Goal: Task Accomplishment & Management: Complete application form

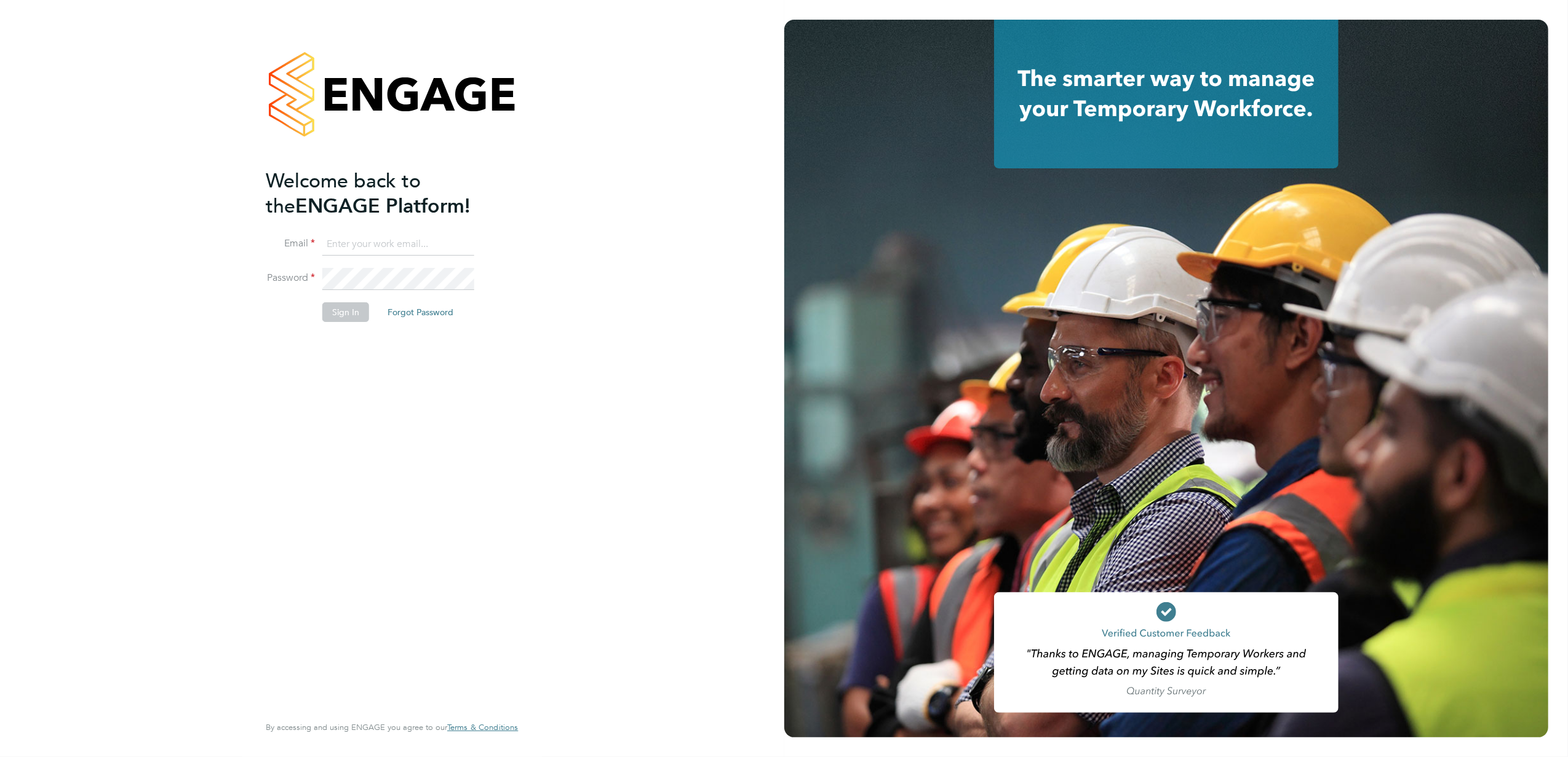
type input "stephen.nottage@vistry.co.uk"
click at [350, 313] on button "Sign In" at bounding box center [346, 312] width 47 height 20
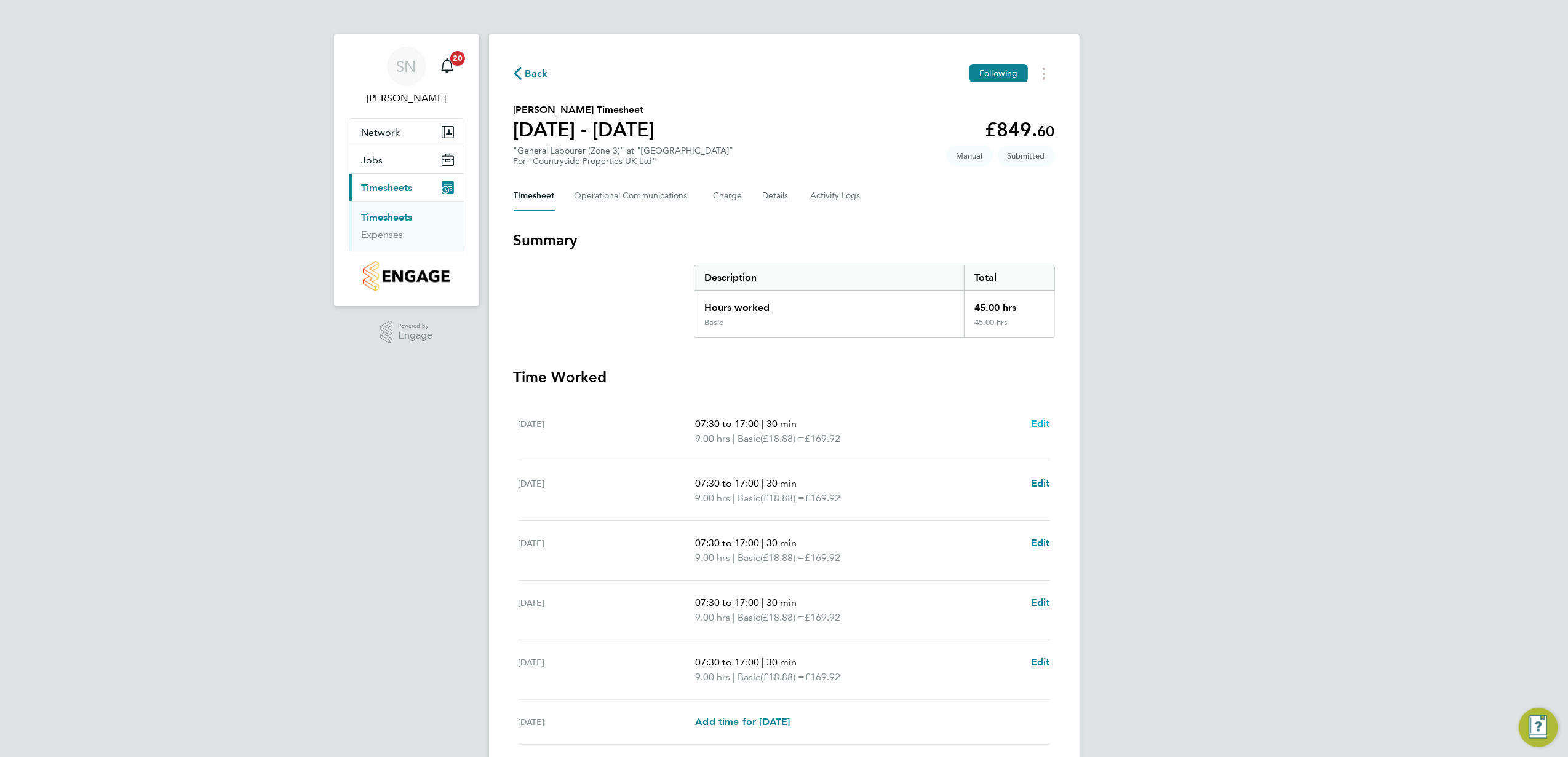
click at [1038, 421] on span "Edit" at bounding box center [1040, 423] width 19 height 11
select select "30"
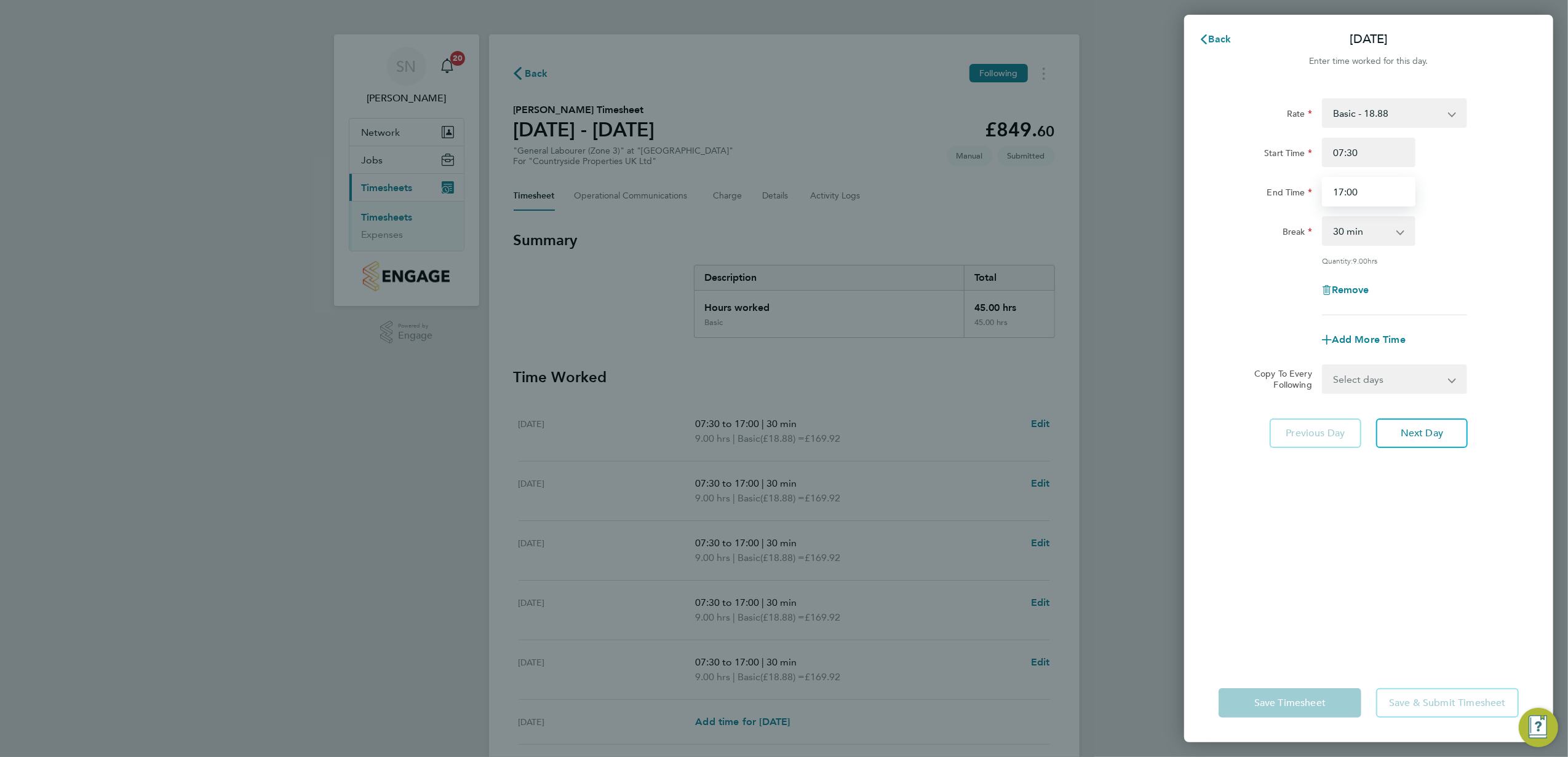
click at [1336, 192] on input "17:00" at bounding box center [1369, 192] width 94 height 30
type input "16:30"
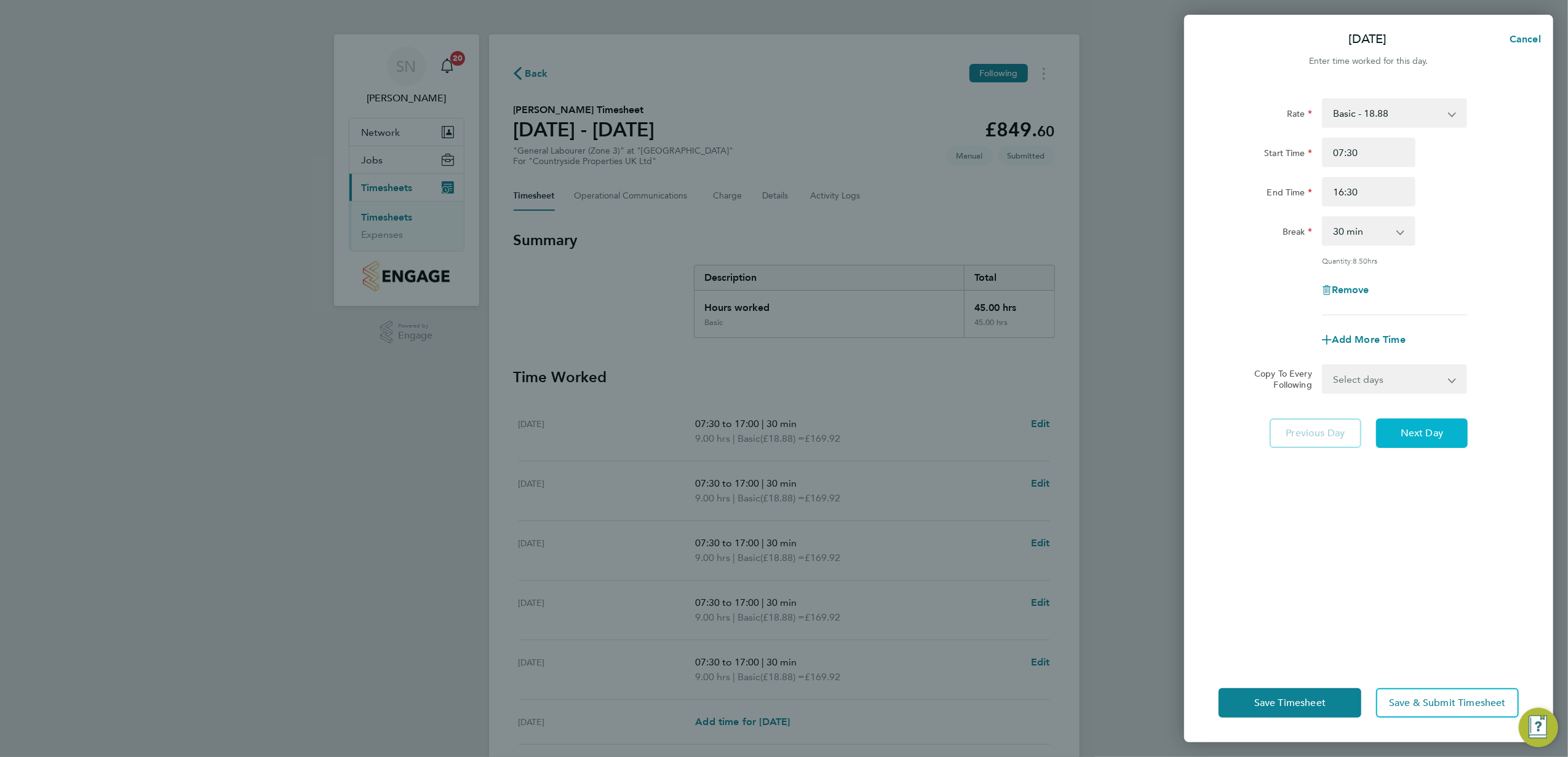
click at [1412, 434] on span "Next Day" at bounding box center [1421, 433] width 42 height 12
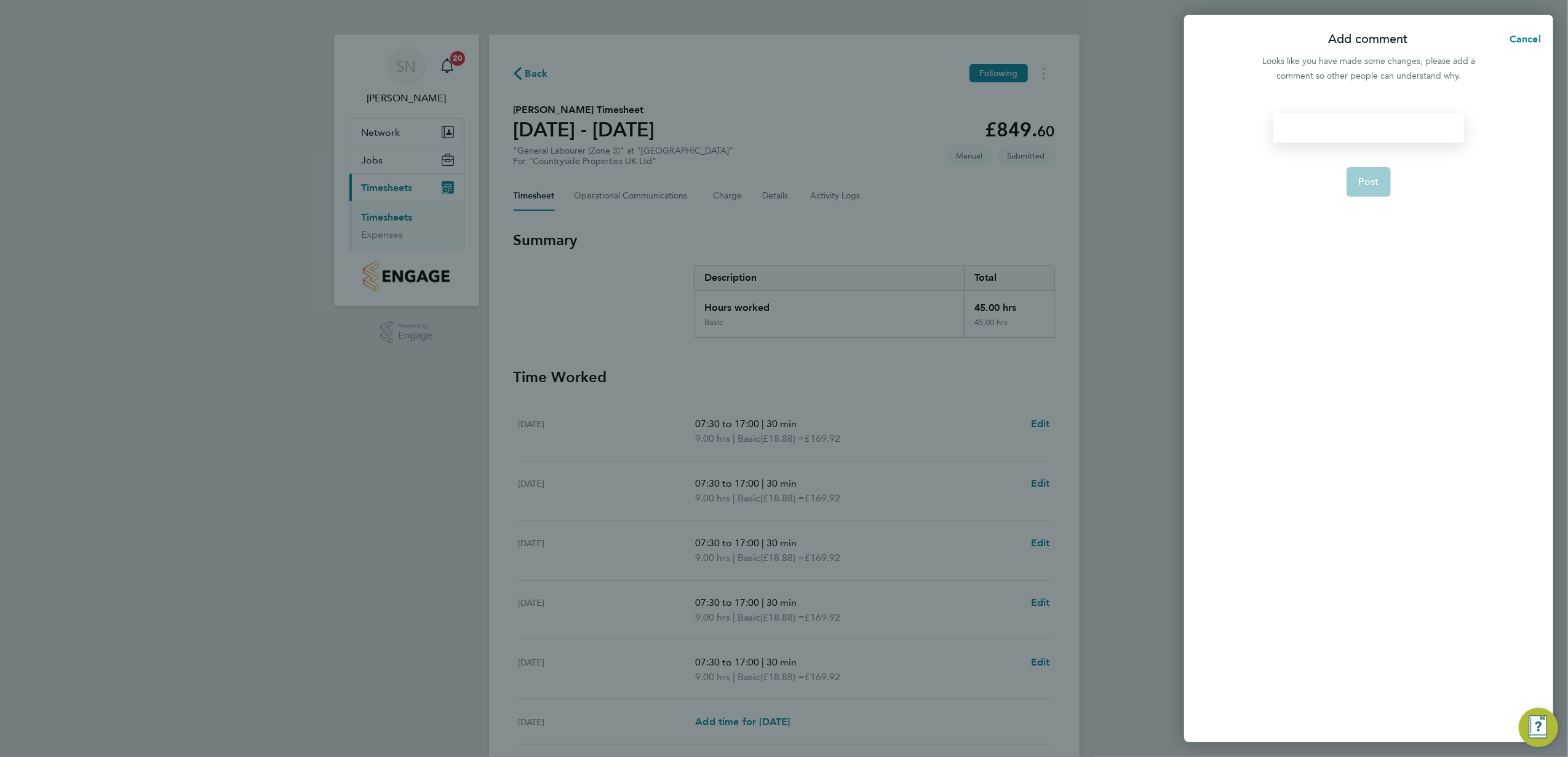
click at [1285, 128] on div at bounding box center [1368, 128] width 190 height 30
drag, startPoint x: 1280, startPoint y: 126, endPoint x: 1306, endPoint y: 132, distance: 26.7
click at [1280, 125] on div at bounding box center [1368, 128] width 190 height 30
click at [1378, 207] on button "Post" at bounding box center [1369, 212] width 45 height 30
select select "30"
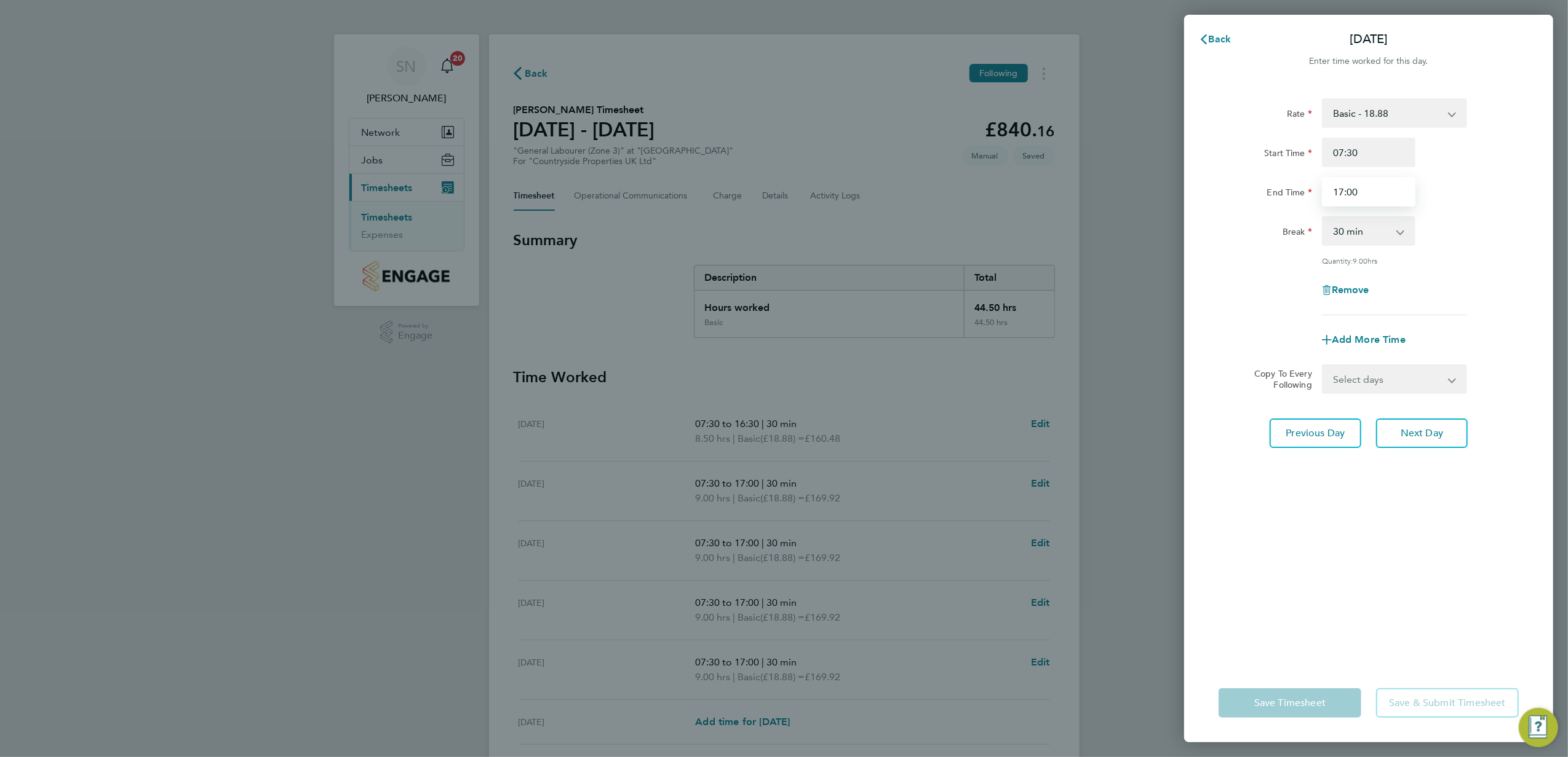
click at [1337, 190] on input "17:00" at bounding box center [1369, 192] width 94 height 30
type input "16:30"
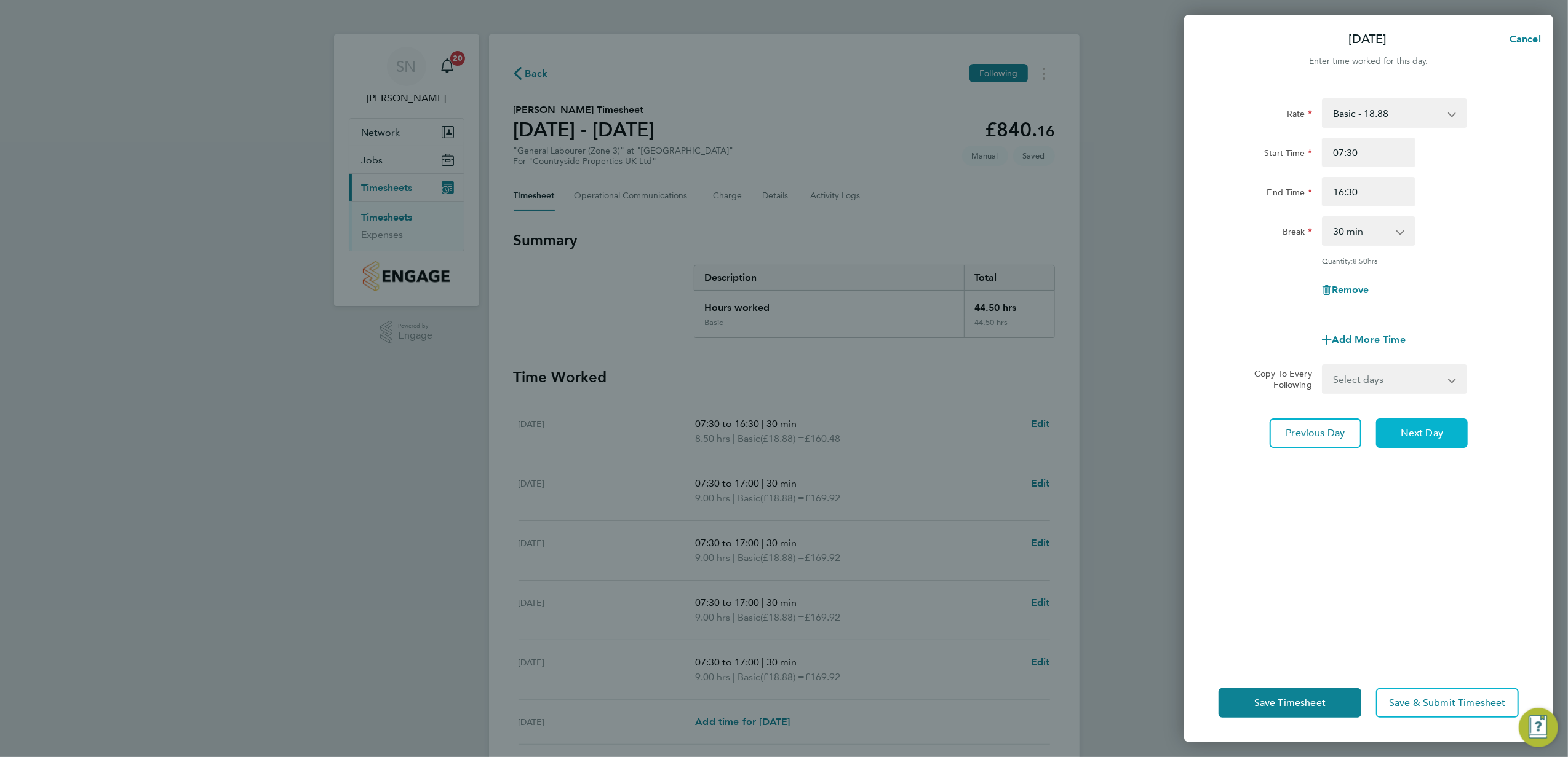
click at [1423, 421] on button "Next Day" at bounding box center [1422, 434] width 92 height 30
select select "30"
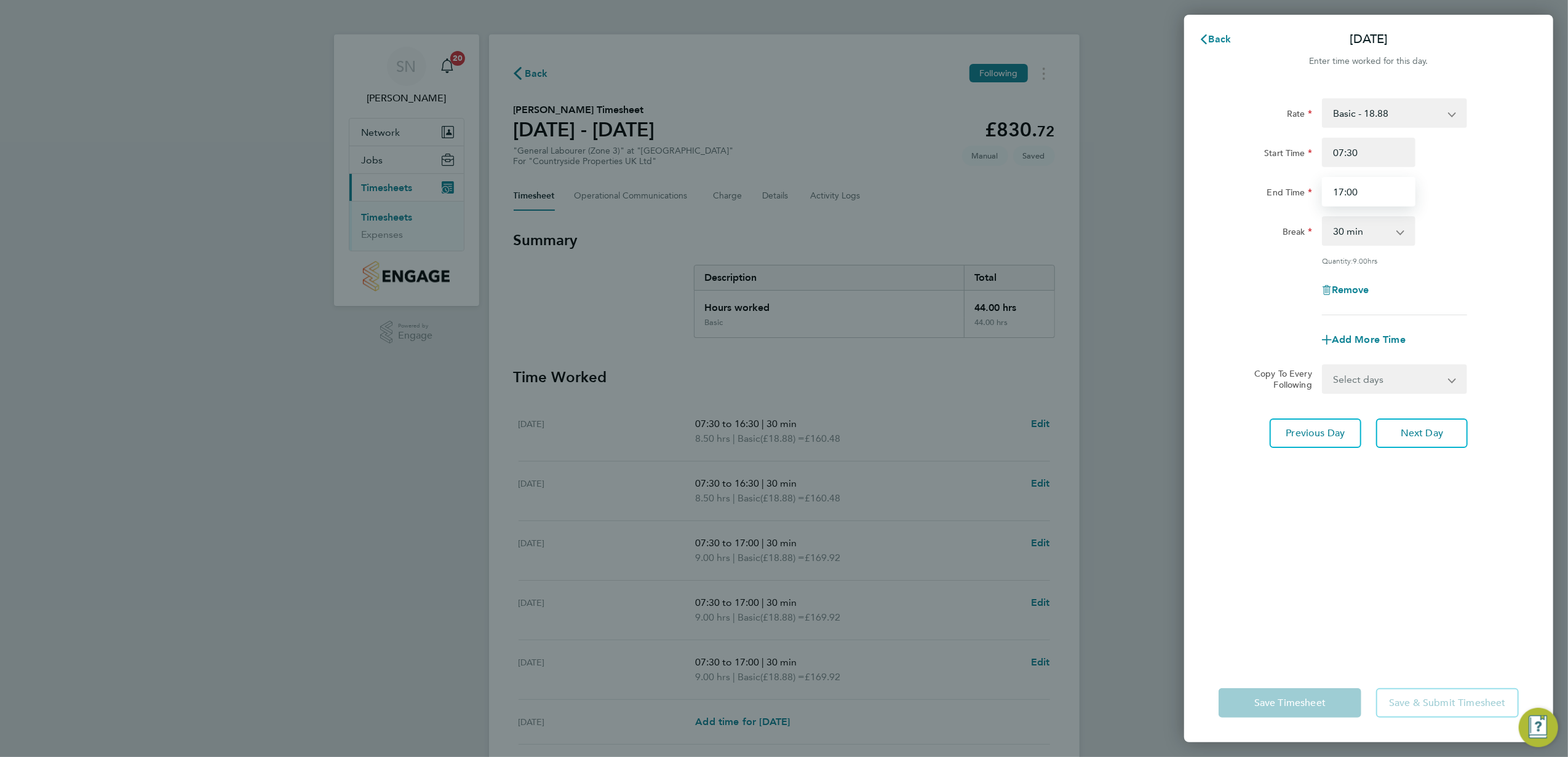
click at [1336, 190] on input "17:00" at bounding box center [1369, 192] width 94 height 30
type input "16:30"
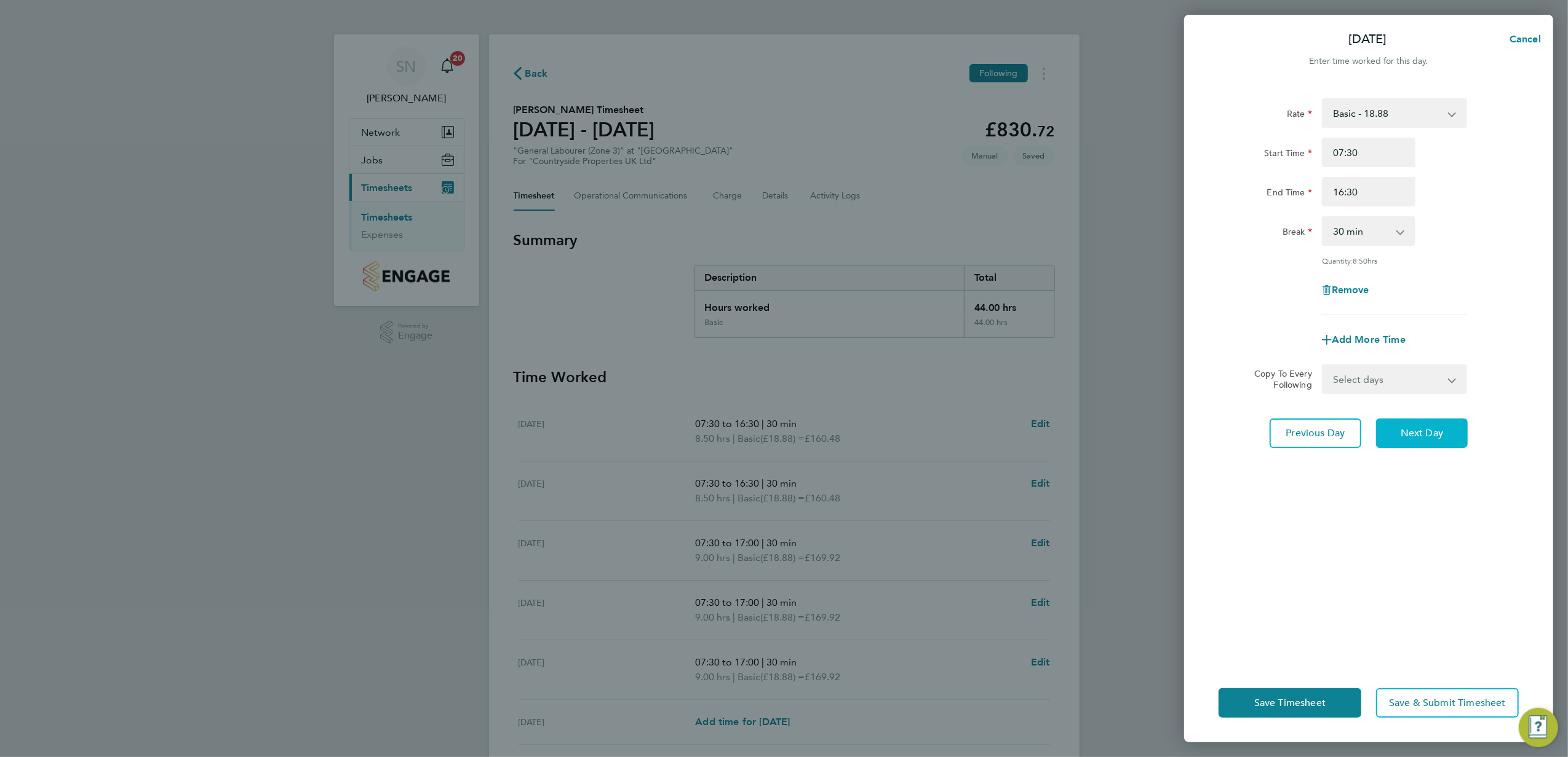
click at [1404, 436] on span "Next Day" at bounding box center [1421, 433] width 42 height 12
select select "30"
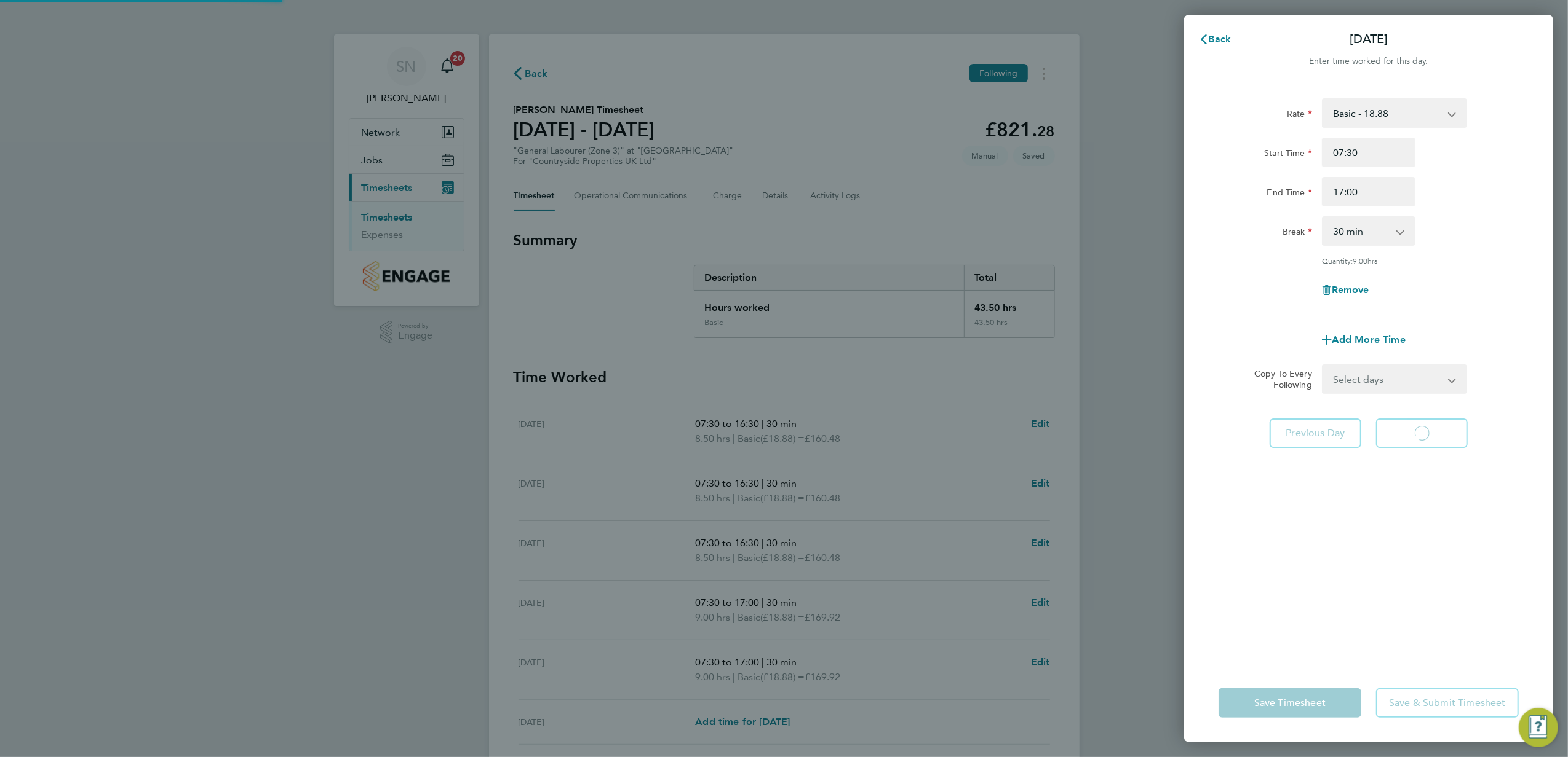
select select "30"
click at [1336, 186] on input "17:00" at bounding box center [1369, 192] width 94 height 30
type input "16:30"
click at [1437, 431] on span "Next Day" at bounding box center [1421, 433] width 42 height 12
select select "30"
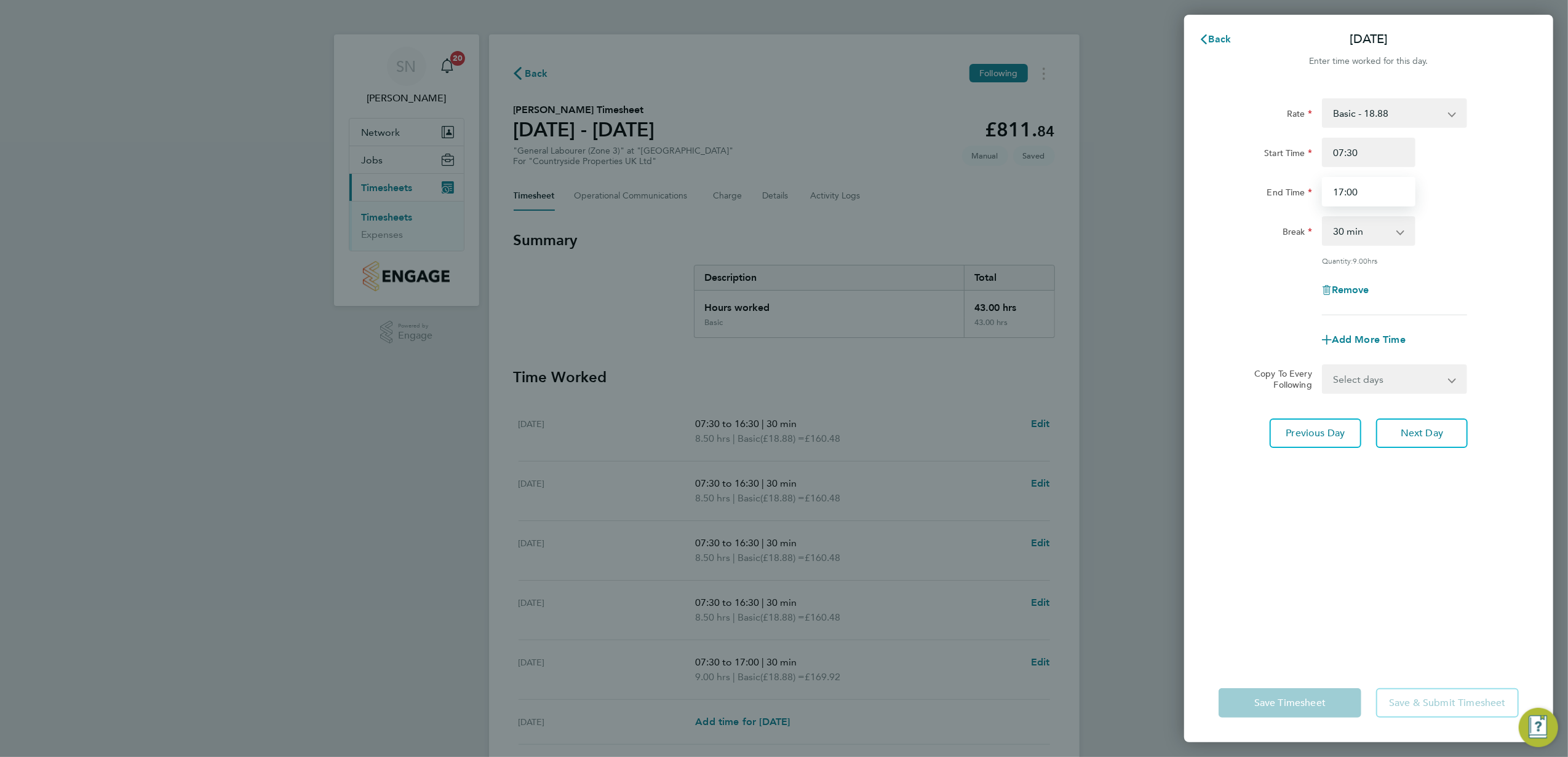
click at [1338, 188] on input "17:00" at bounding box center [1369, 192] width 94 height 30
type input "16:30"
click at [1442, 427] on span "Next Day" at bounding box center [1421, 433] width 42 height 12
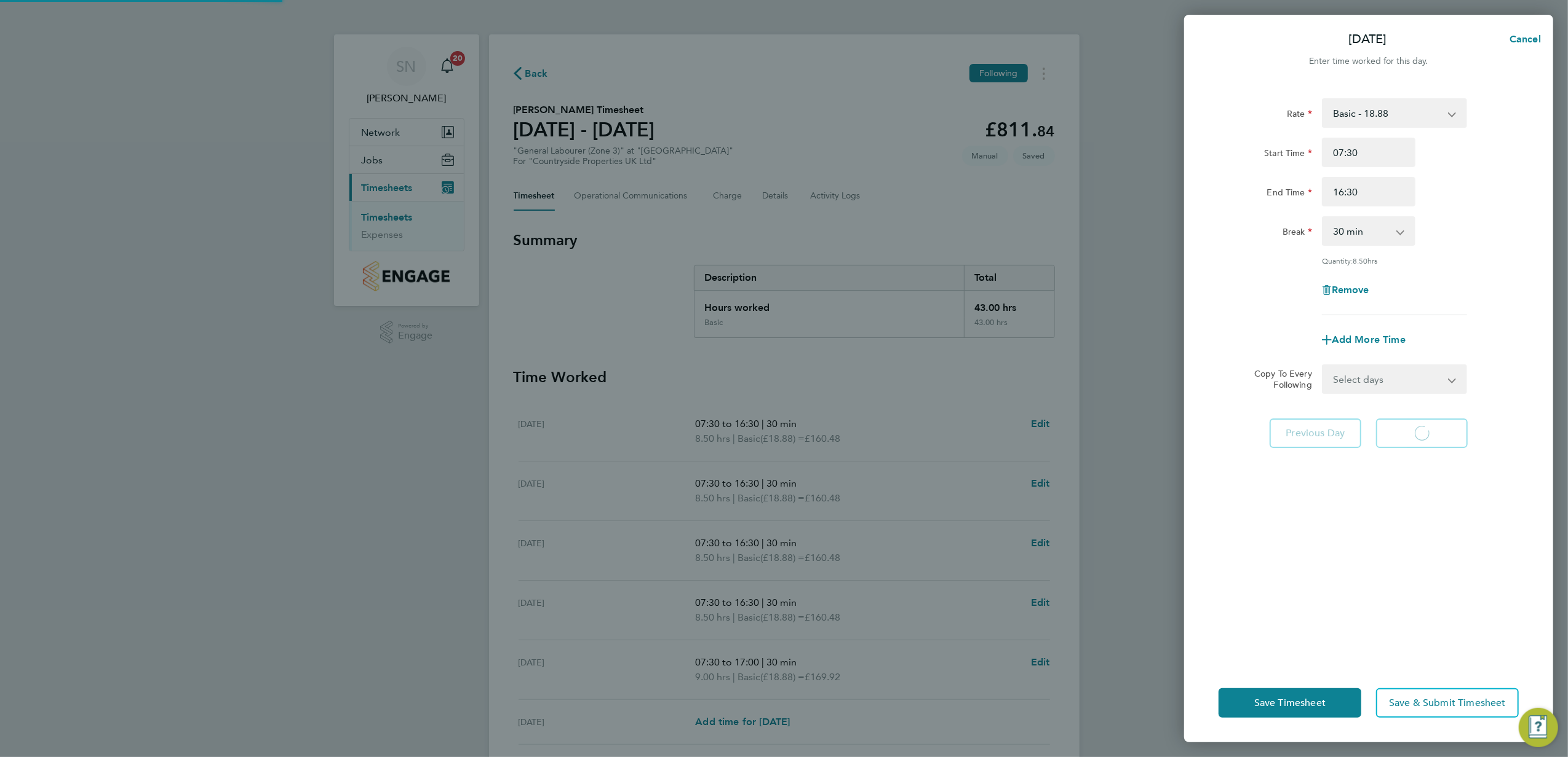
select select "30"
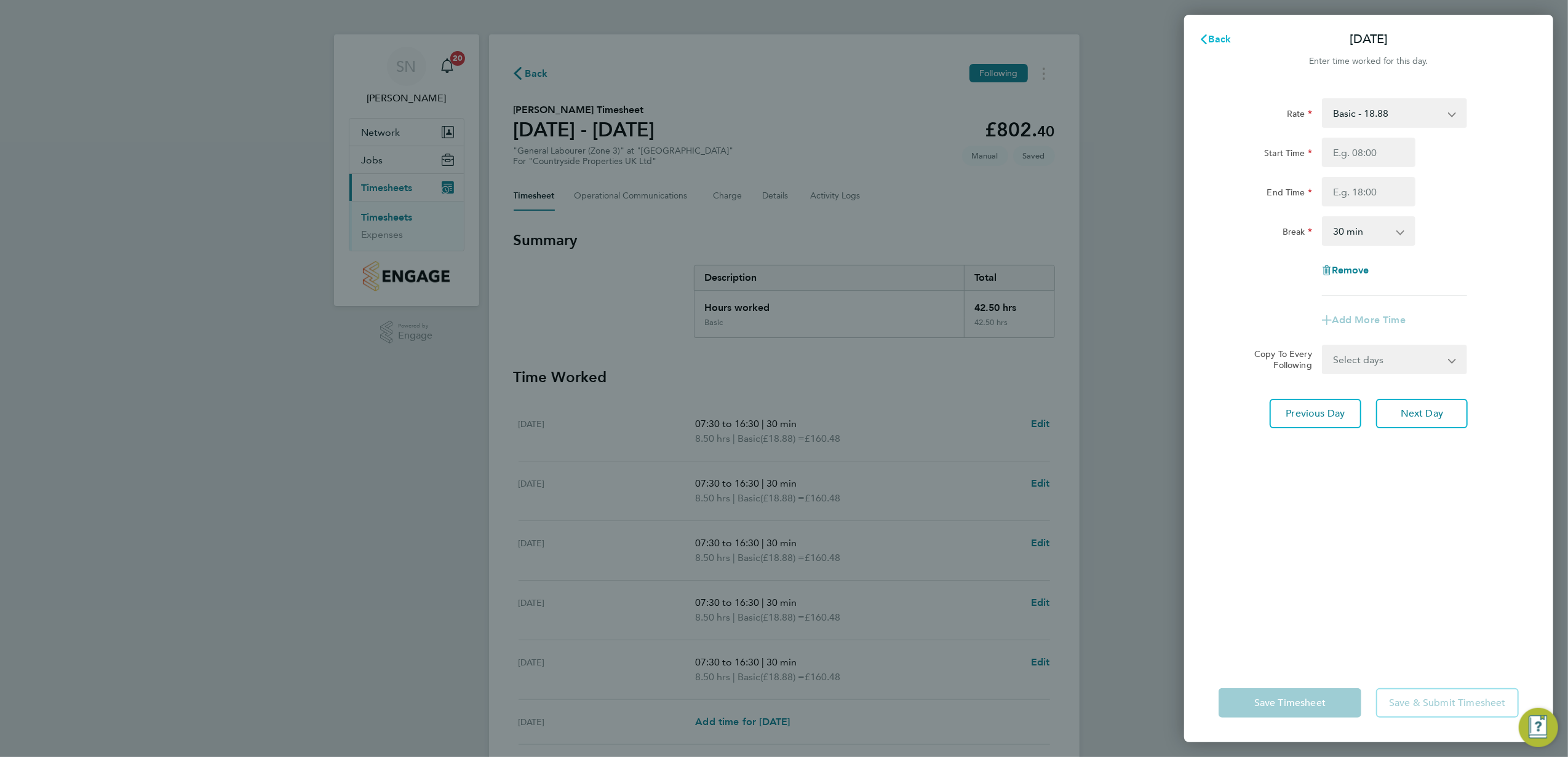
click at [1214, 36] on span "Back" at bounding box center [1220, 39] width 22 height 11
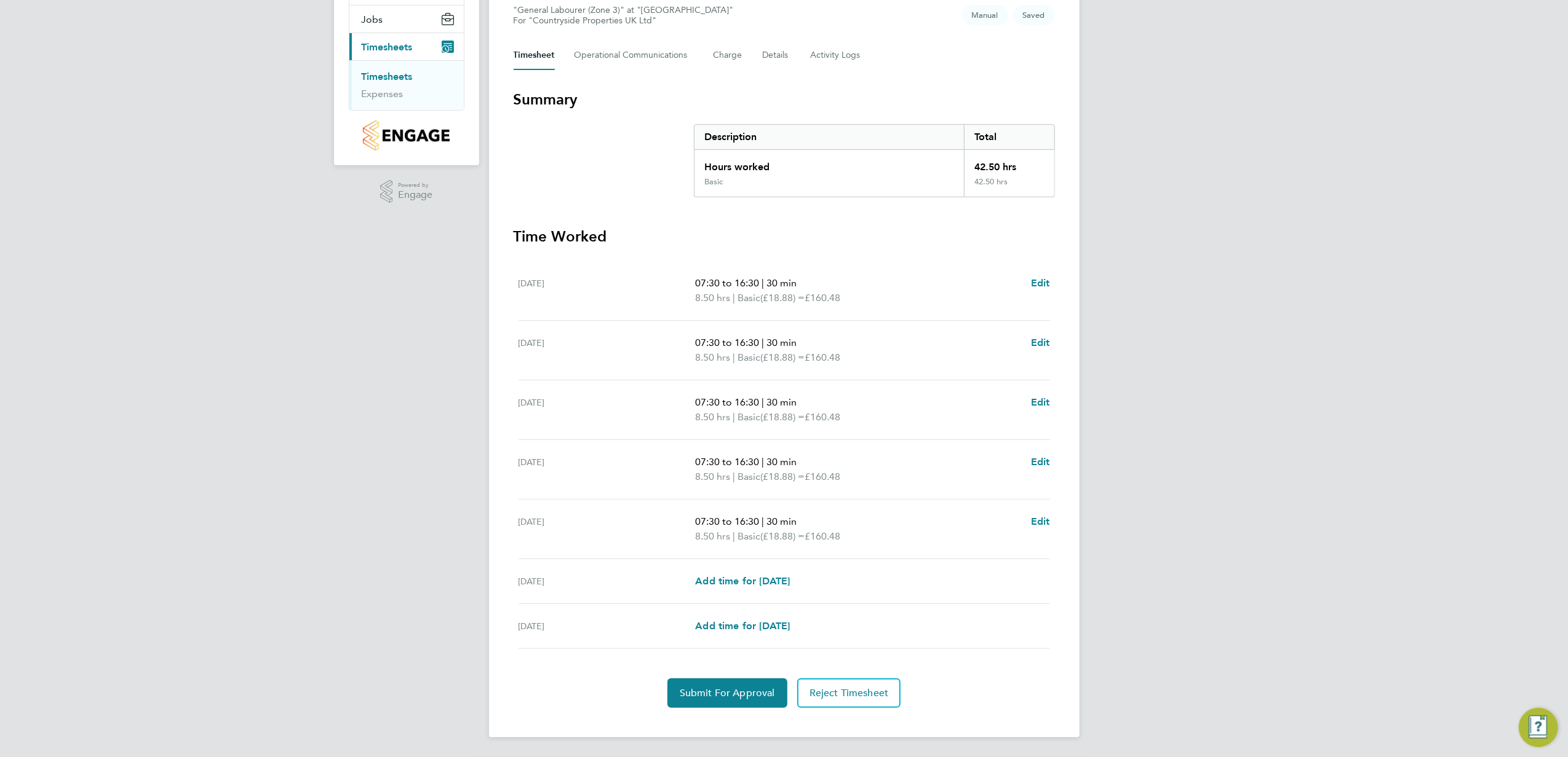
scroll to position [143, 0]
click at [733, 693] on span "Submit For Approval" at bounding box center [727, 693] width 95 height 12
click at [733, 693] on span "Approve Timesheet" at bounding box center [727, 693] width 91 height 12
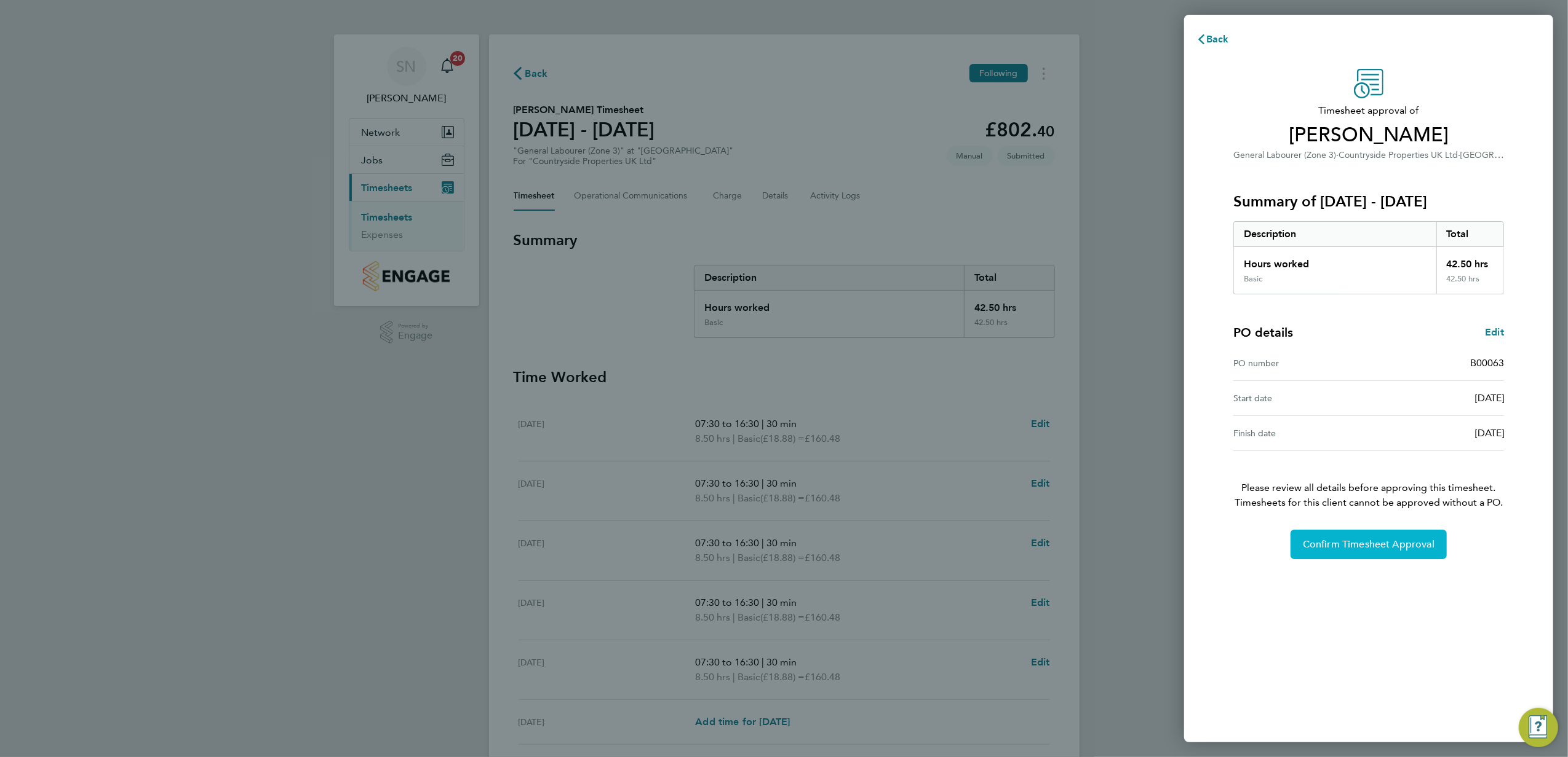
click at [1338, 547] on span "Confirm Timesheet Approval" at bounding box center [1368, 544] width 132 height 12
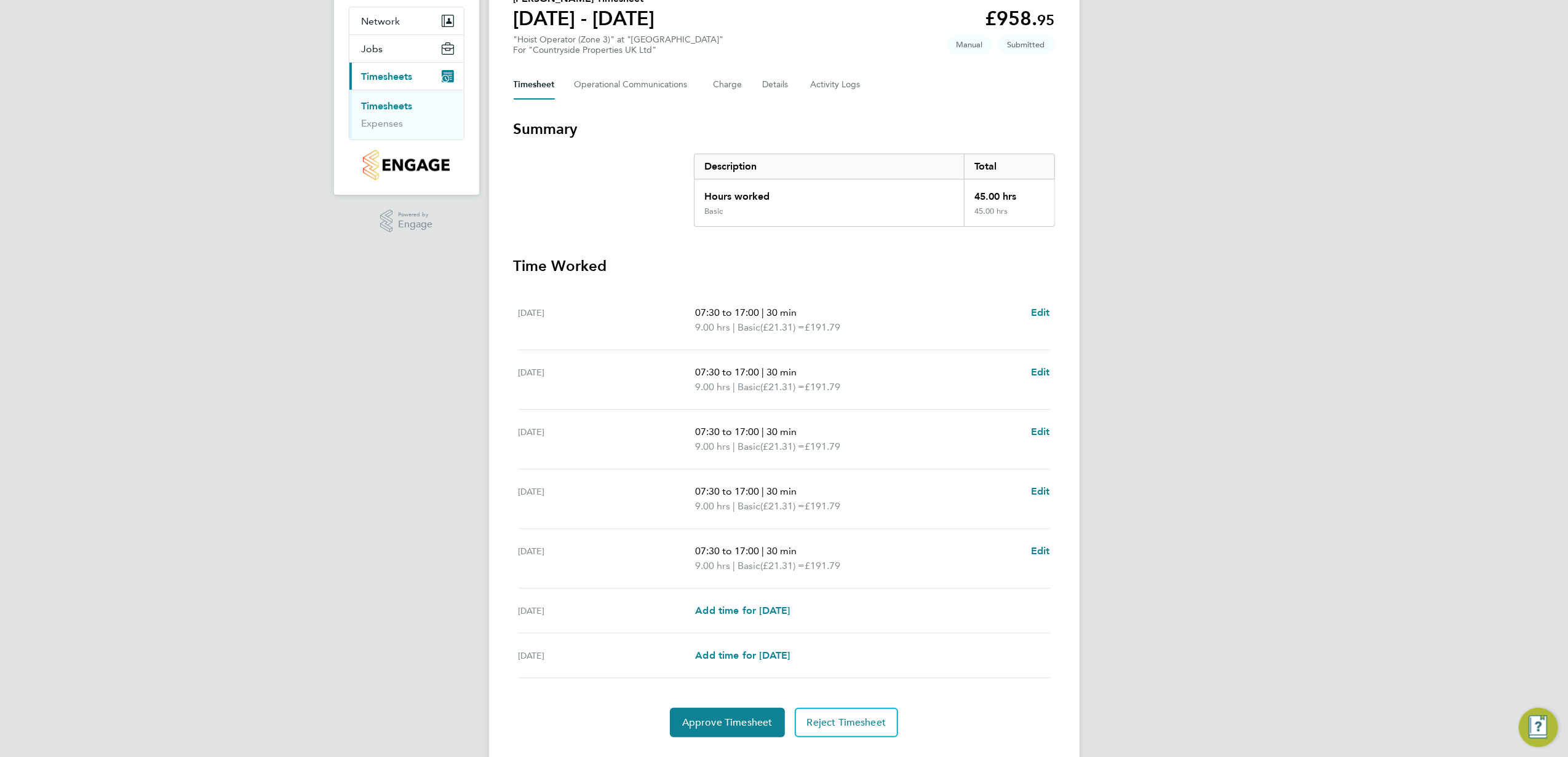
scroll to position [143, 0]
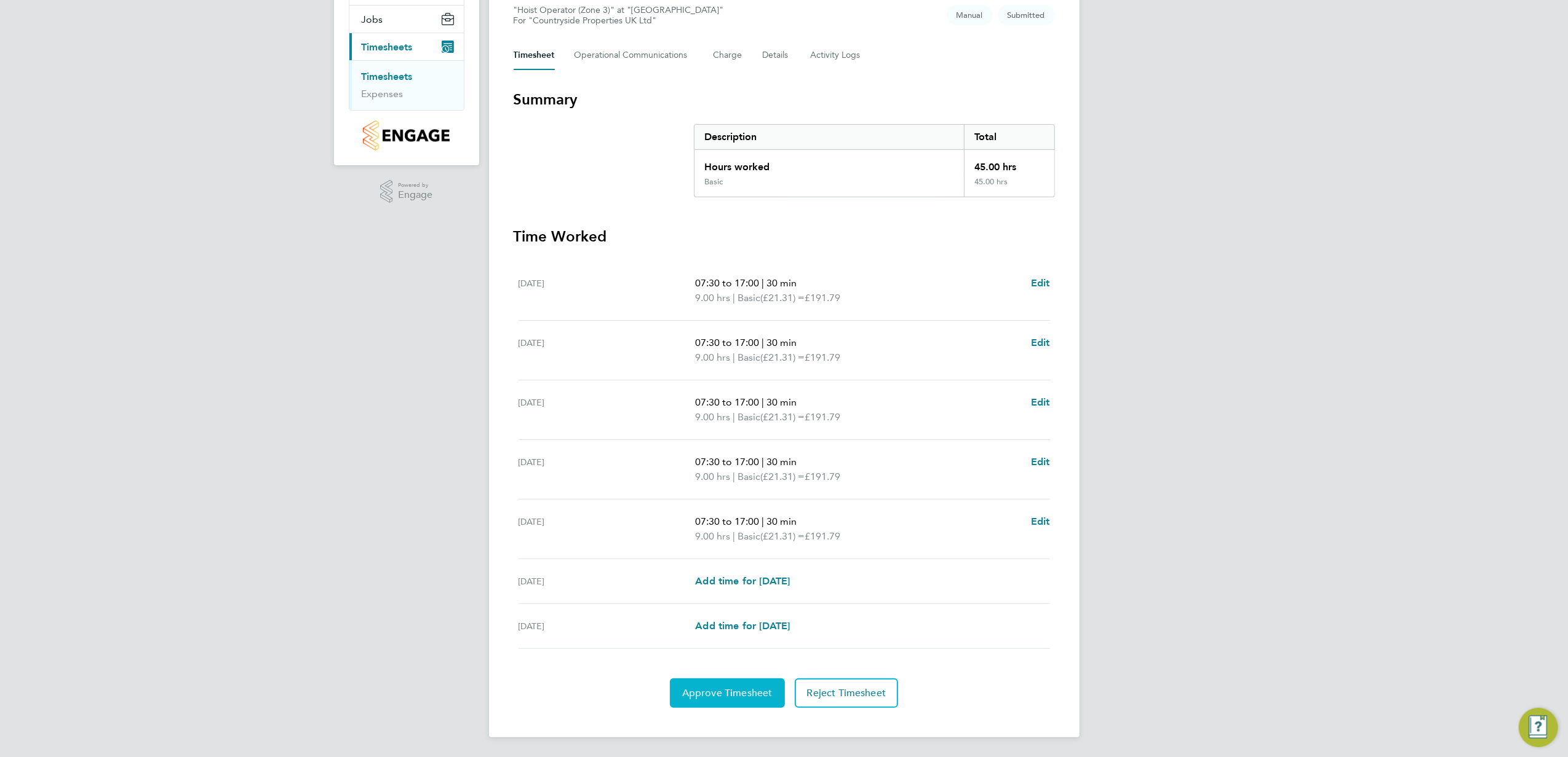
click at [739, 690] on span "Approve Timesheet" at bounding box center [727, 693] width 91 height 12
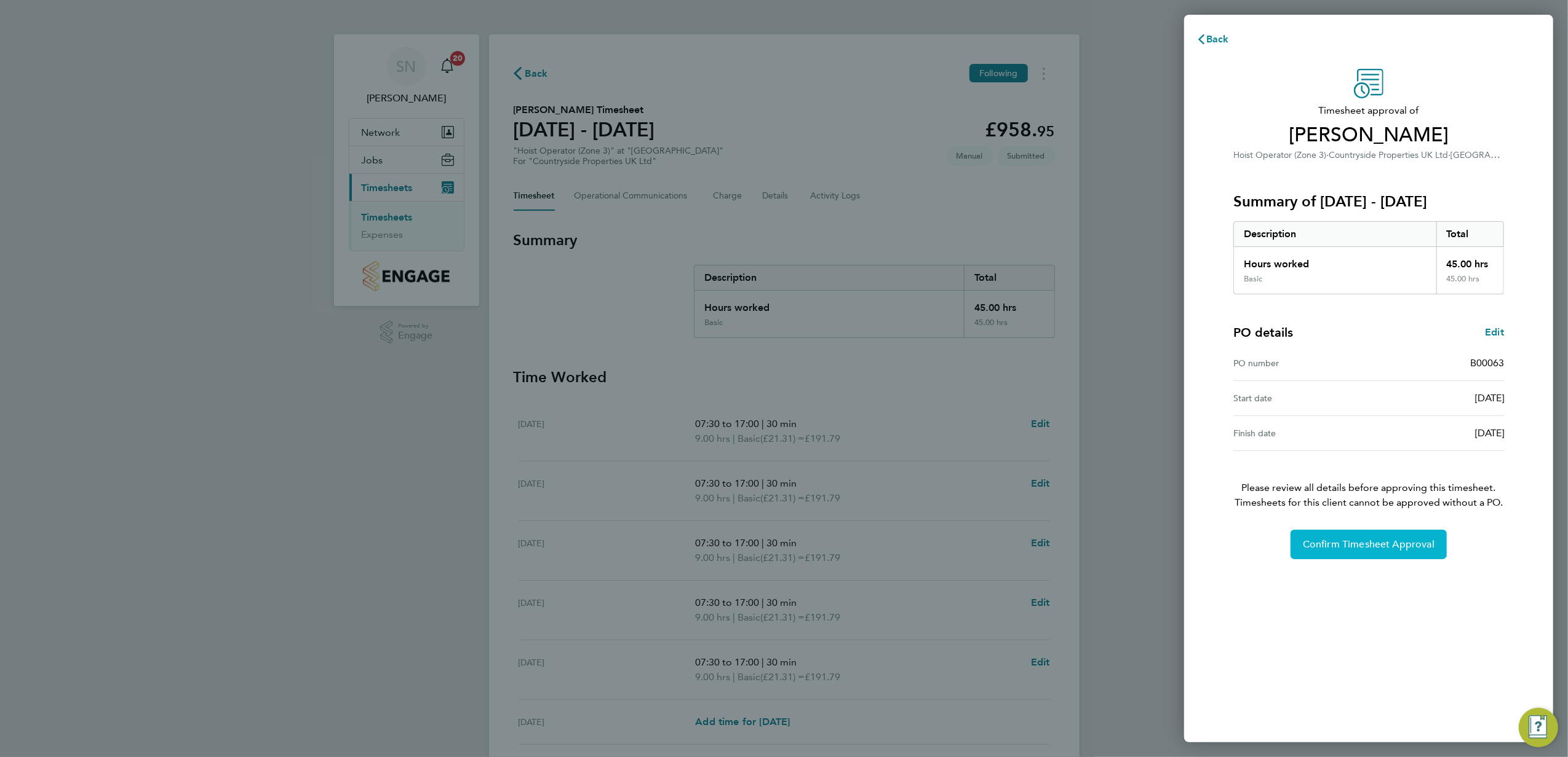
click at [1349, 550] on span "Confirm Timesheet Approval" at bounding box center [1368, 544] width 132 height 12
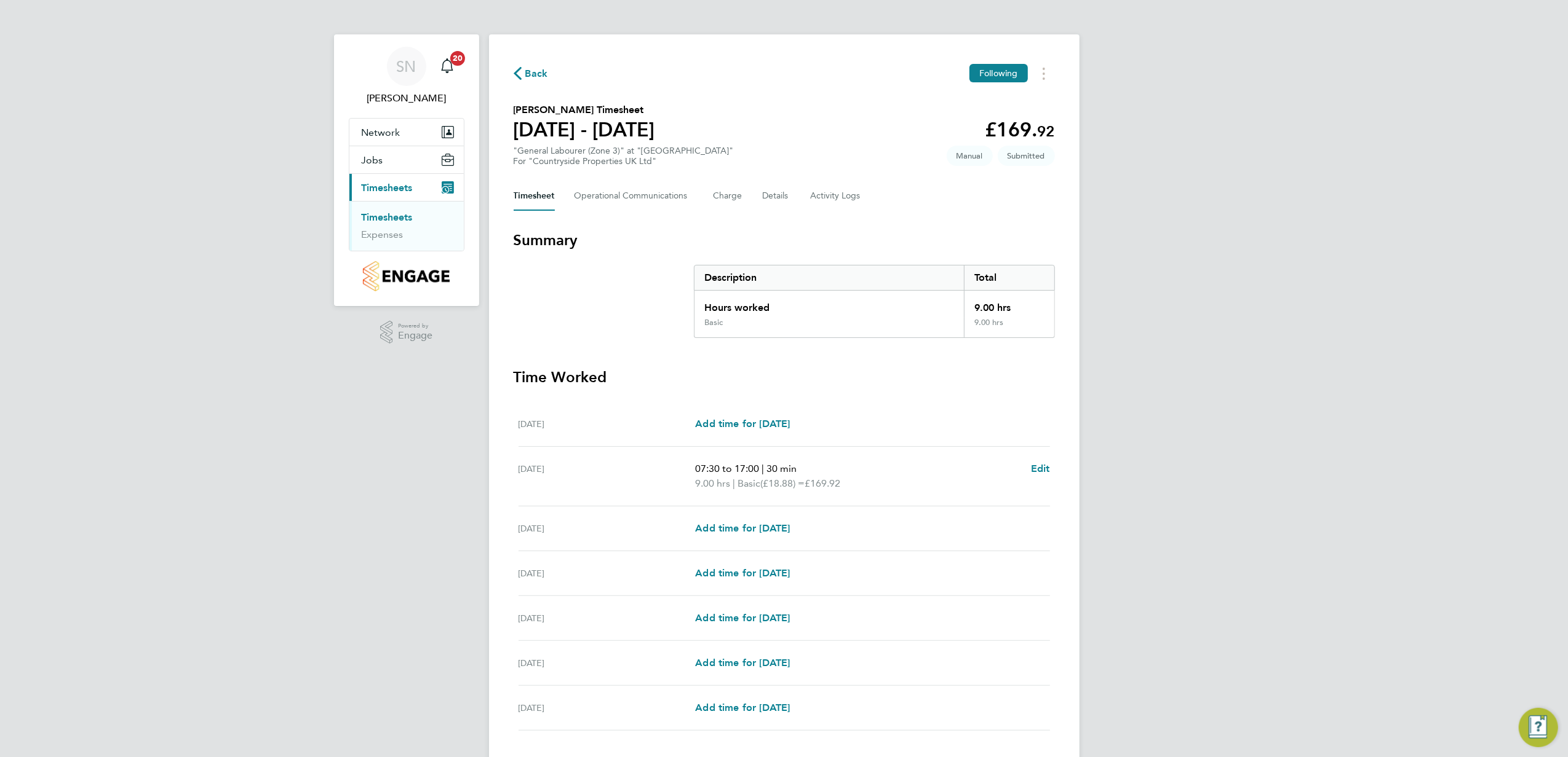
scroll to position [83, 0]
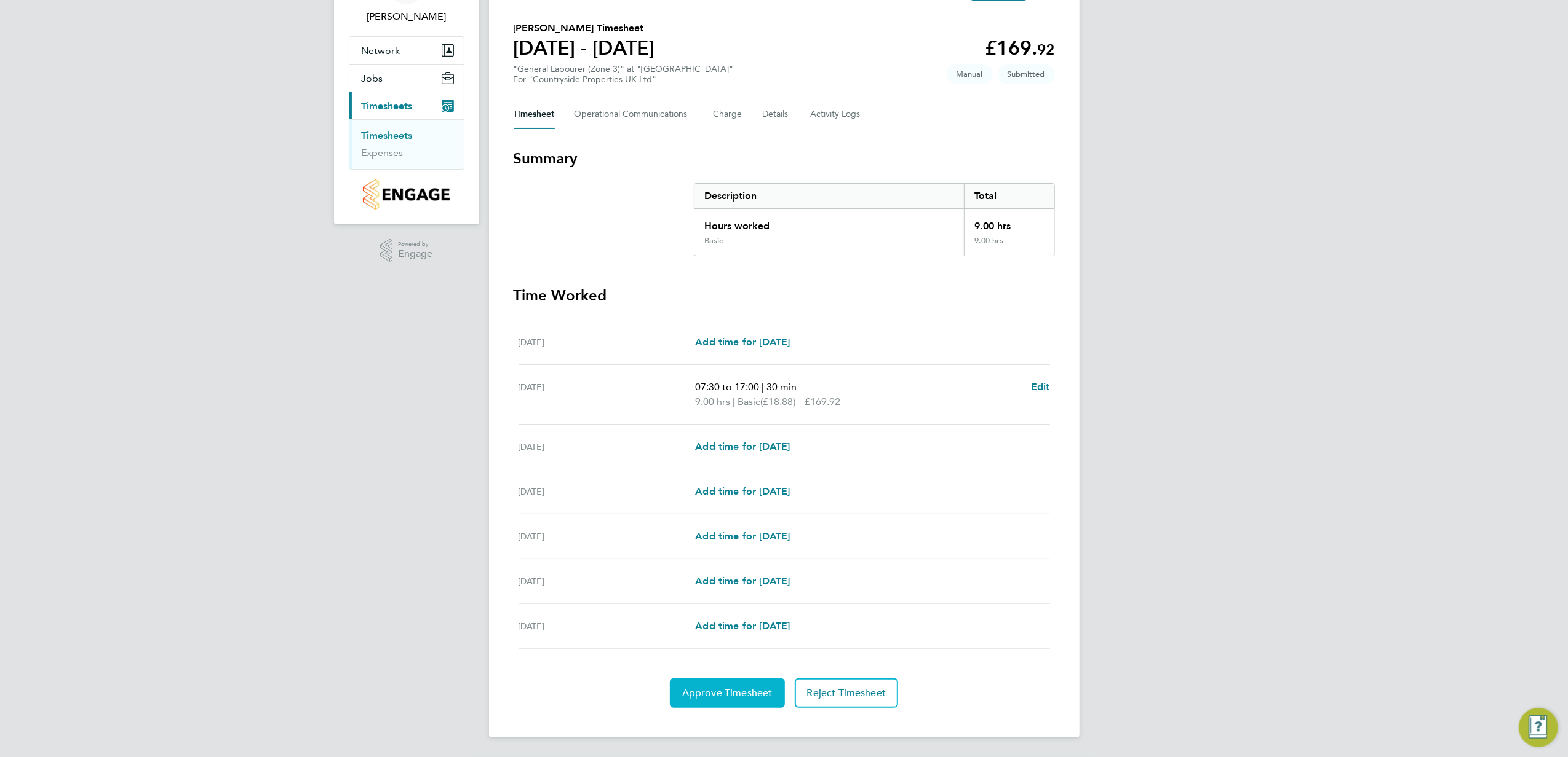
click at [752, 700] on button "Approve Timesheet" at bounding box center [726, 693] width 115 height 30
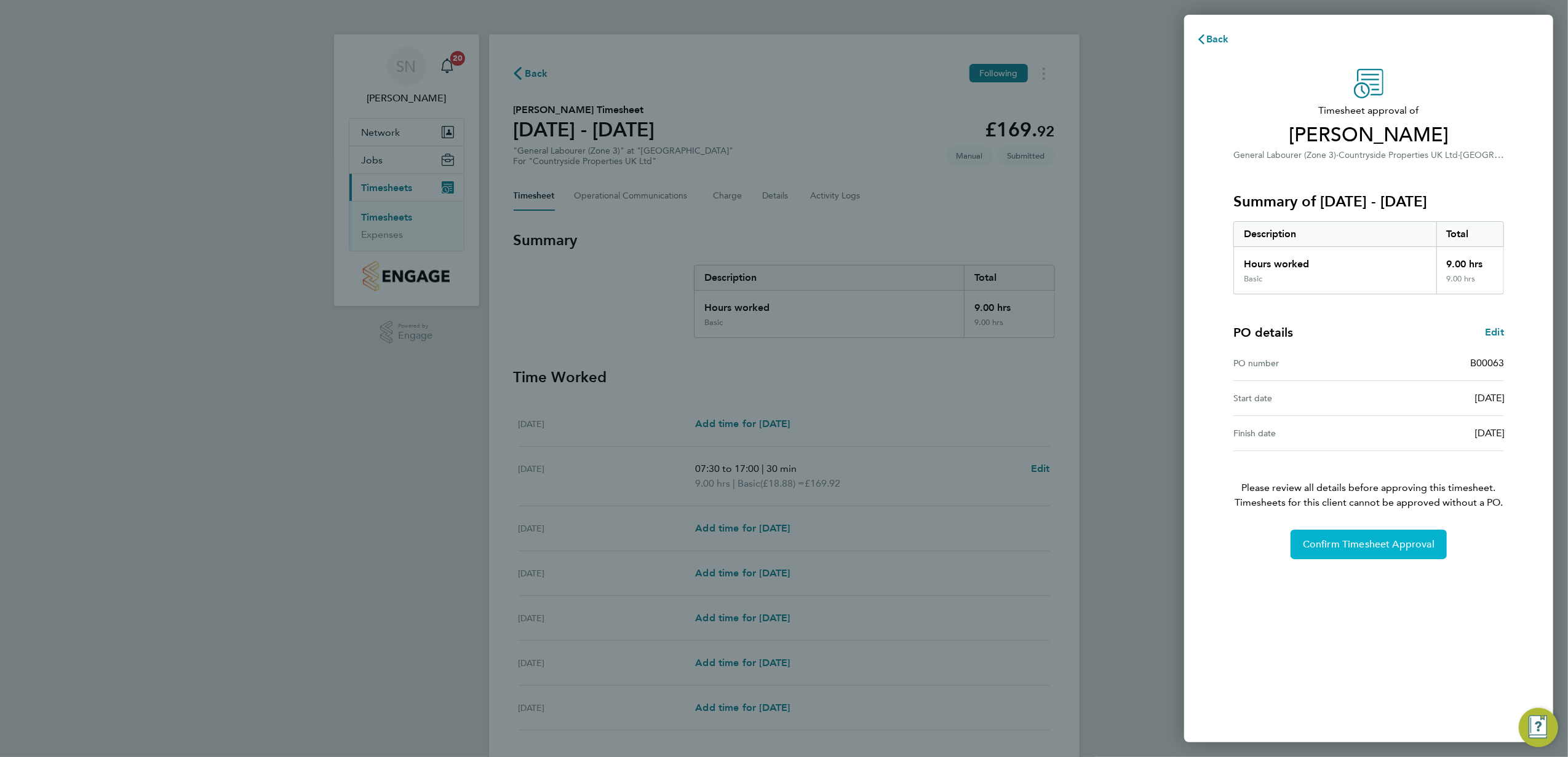
click at [1378, 549] on span "Confirm Timesheet Approval" at bounding box center [1368, 544] width 132 height 12
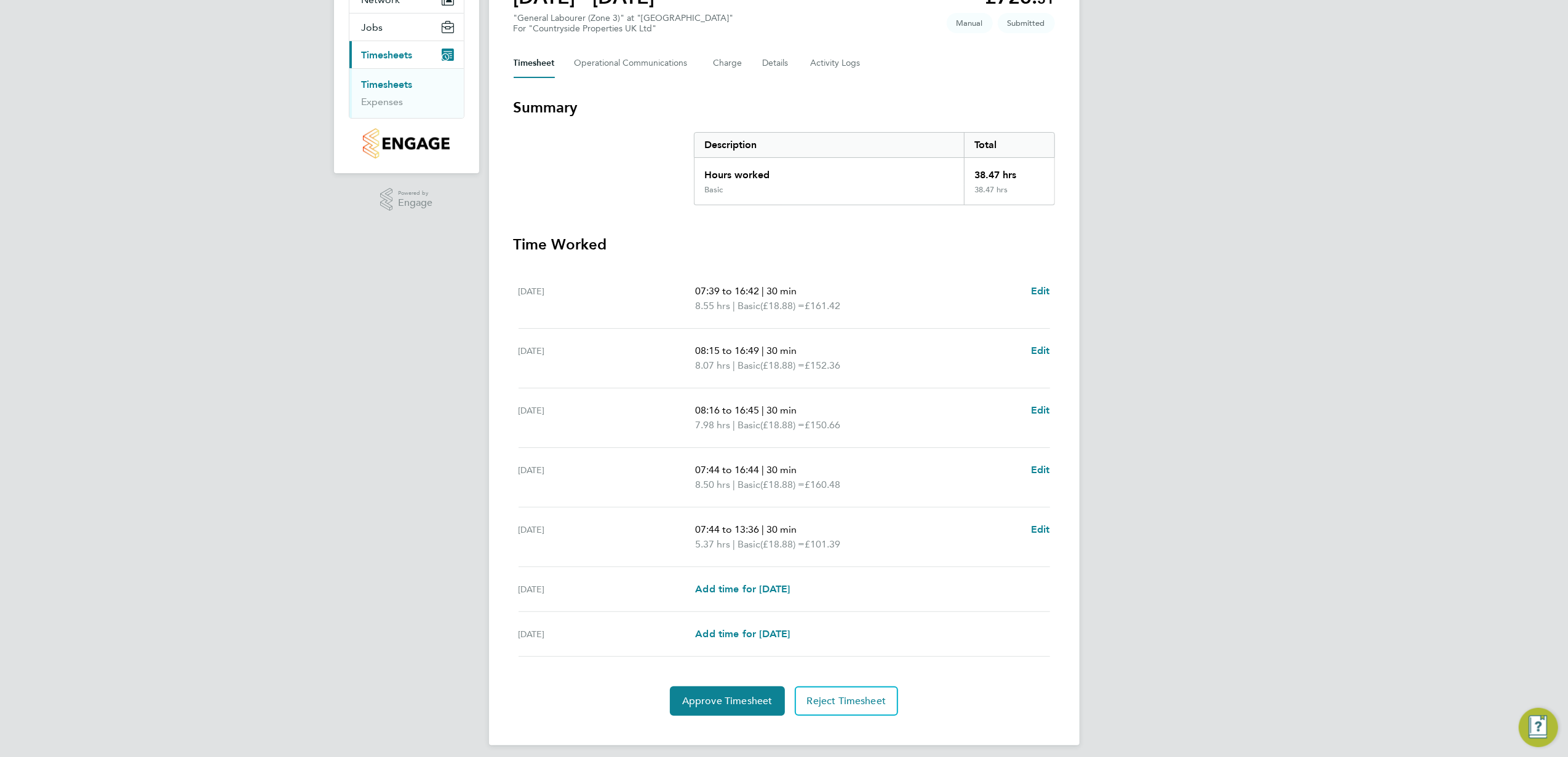
scroll to position [143, 0]
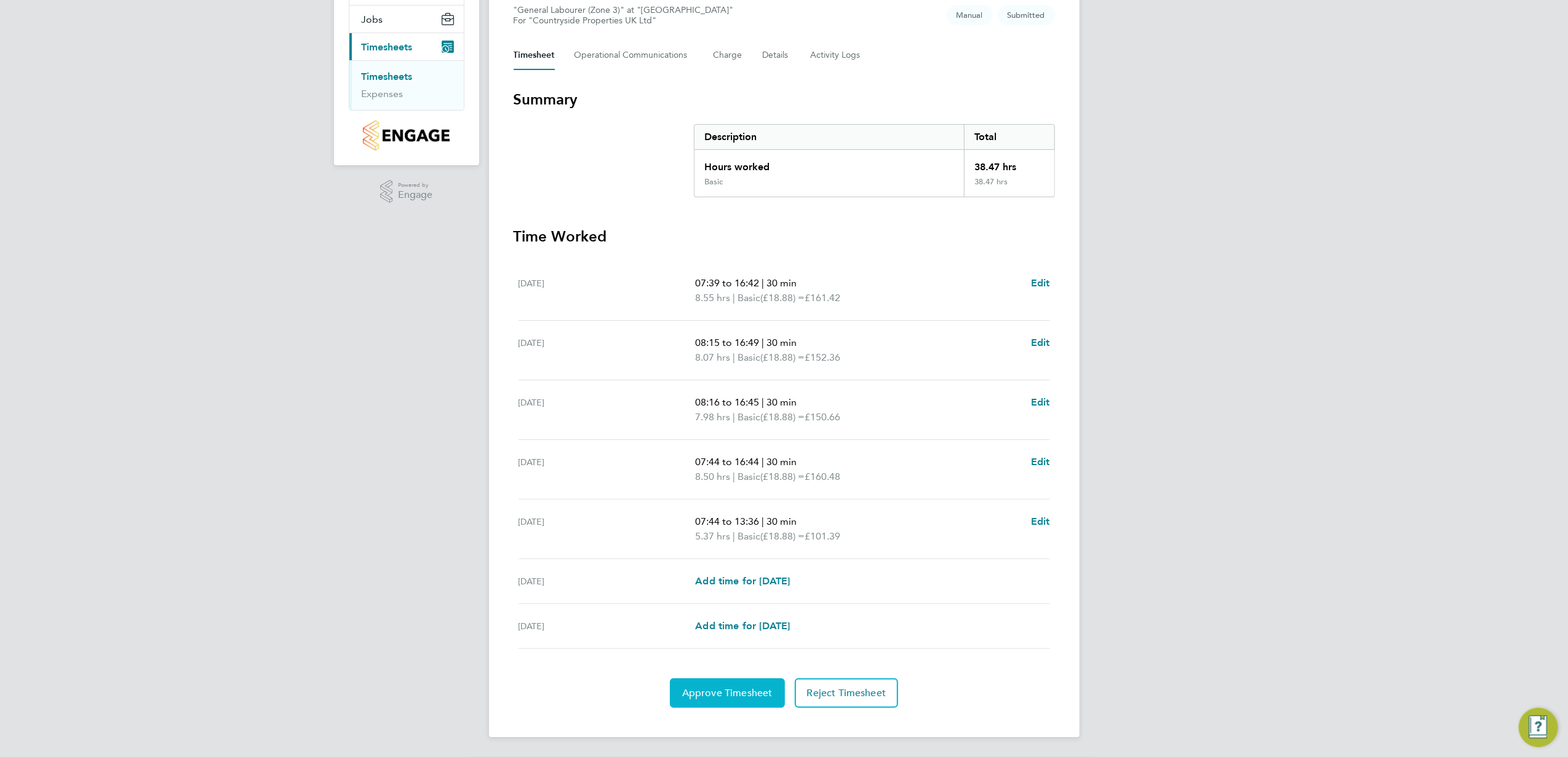
click at [748, 691] on span "Approve Timesheet" at bounding box center [727, 693] width 91 height 12
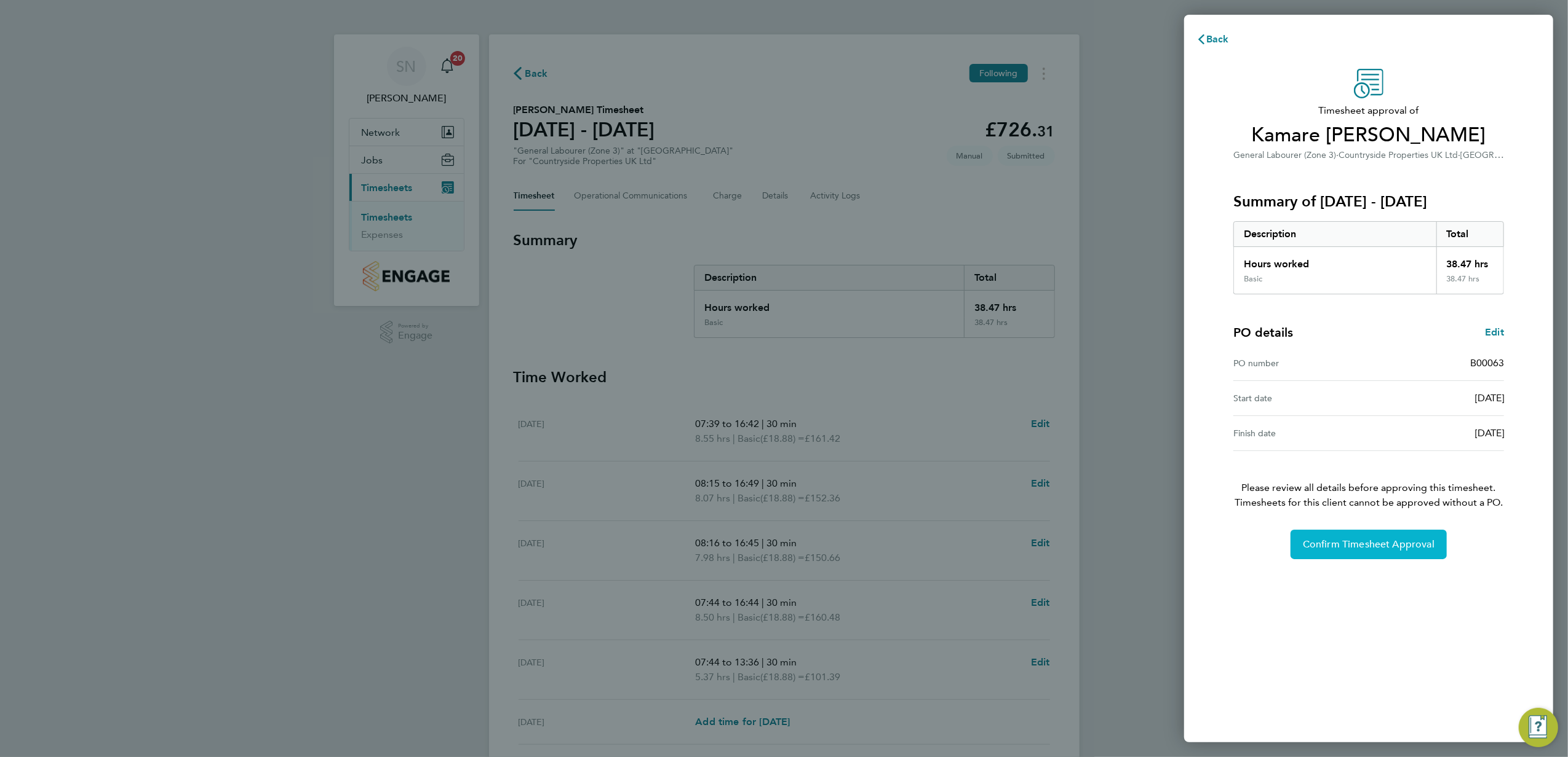
click at [1353, 542] on span "Confirm Timesheet Approval" at bounding box center [1368, 544] width 132 height 12
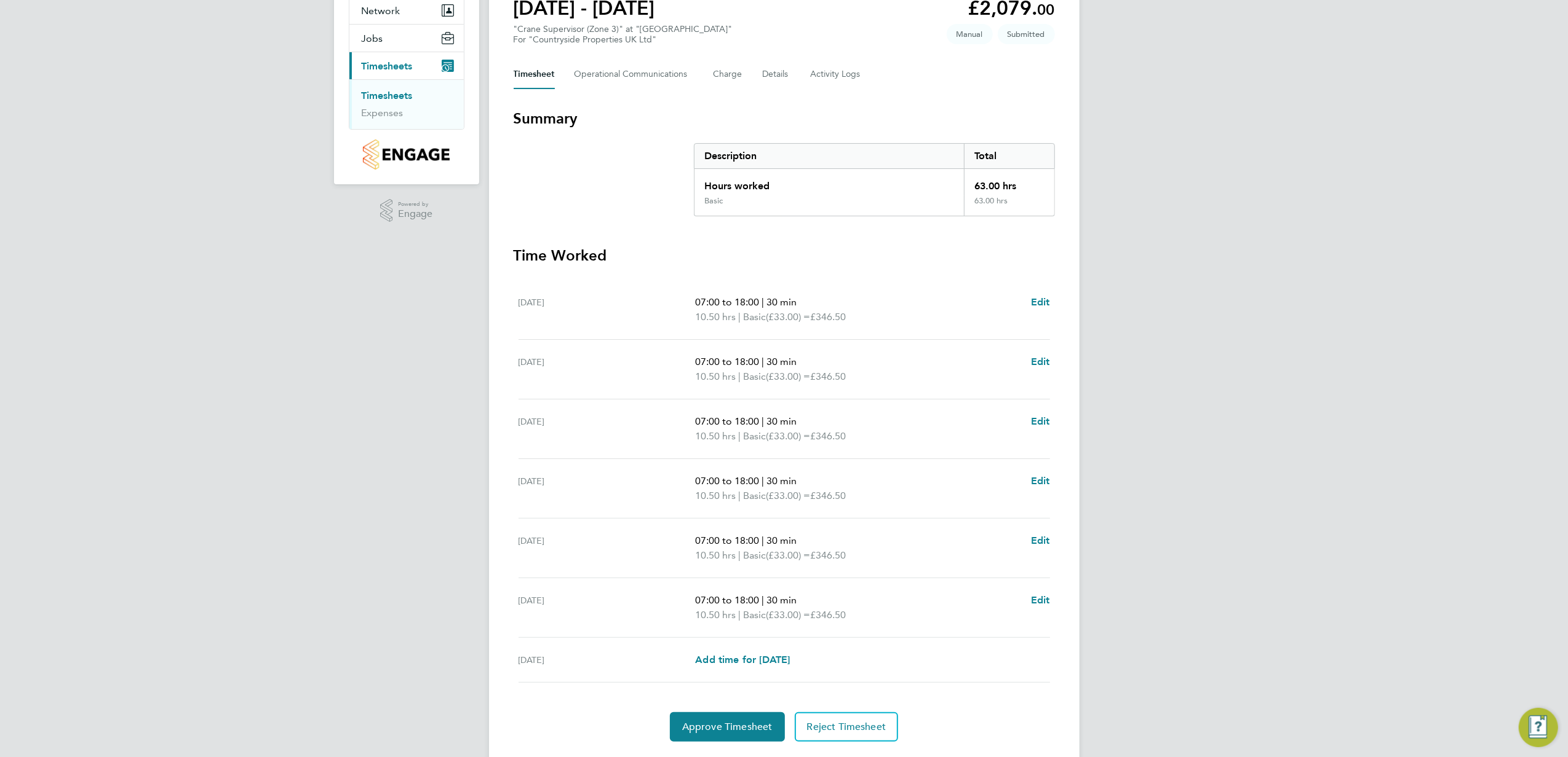
scroll to position [157, 0]
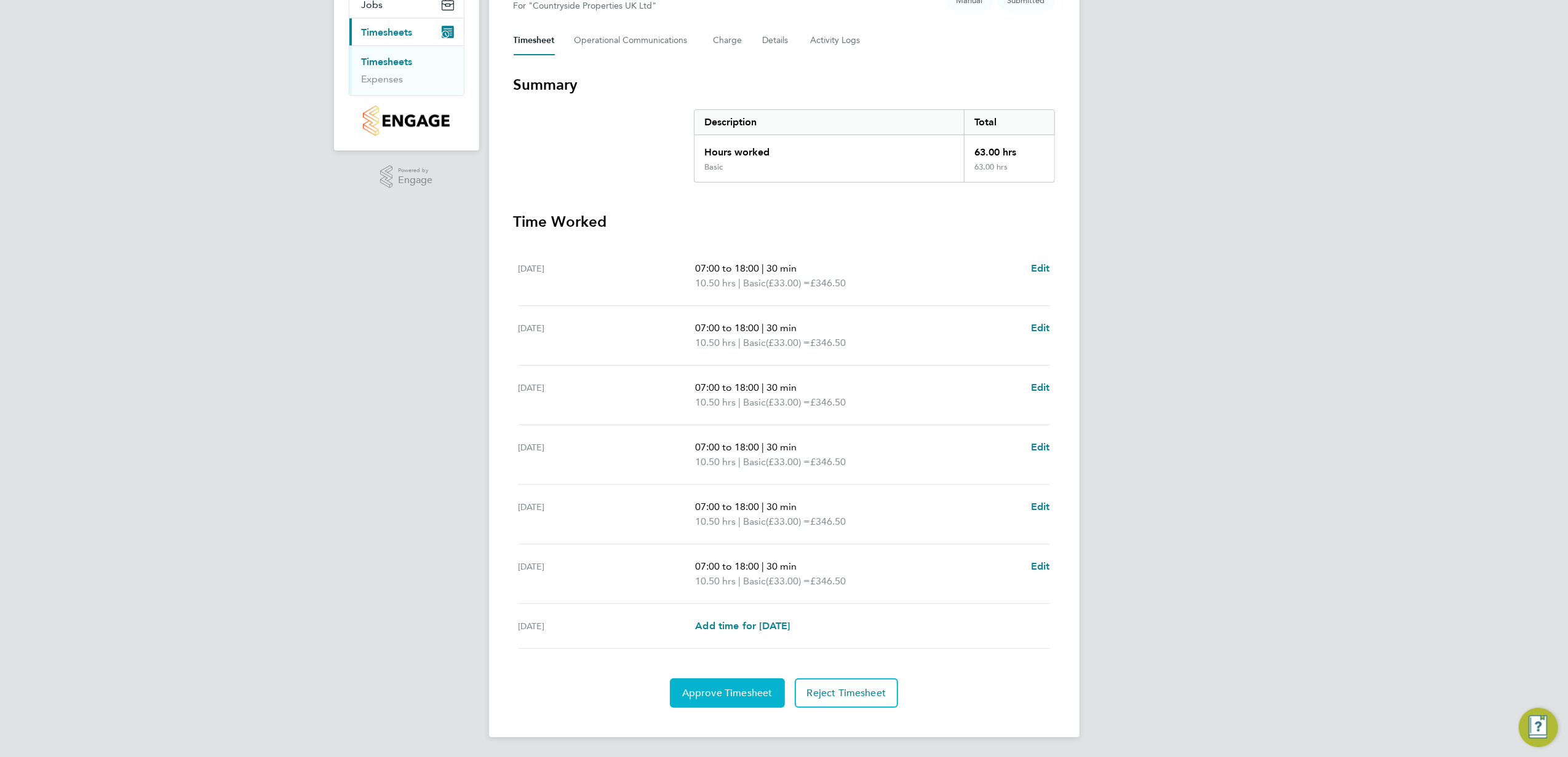
click at [712, 699] on button "Approve Timesheet" at bounding box center [726, 693] width 115 height 30
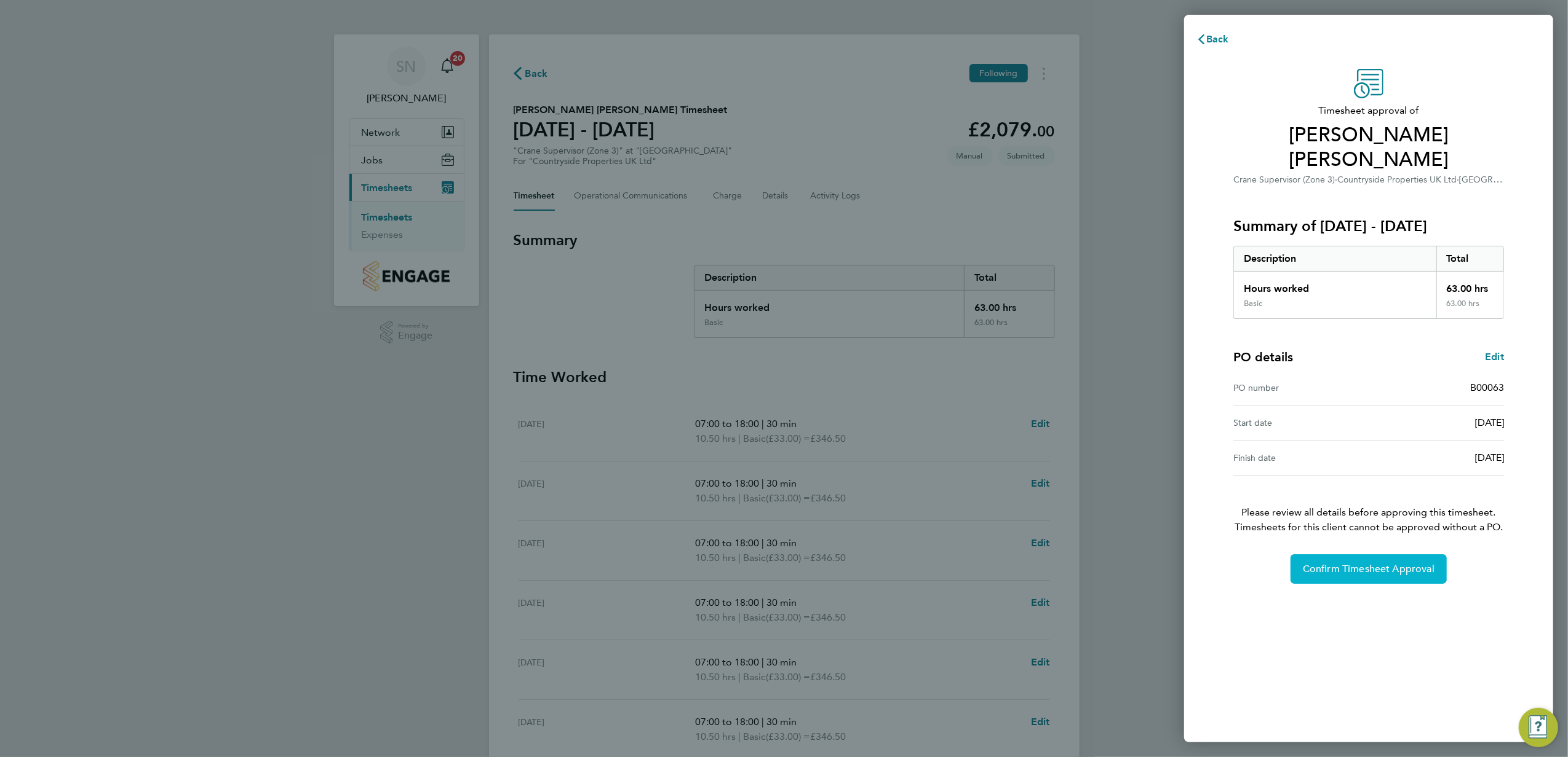
click at [1357, 554] on button "Confirm Timesheet Approval" at bounding box center [1368, 569] width 156 height 30
